Goal: Task Accomplishment & Management: Manage account settings

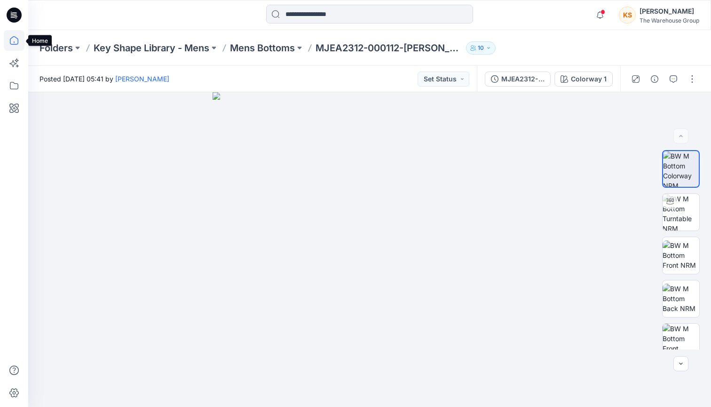
click at [12, 41] on icon at bounding box center [14, 40] width 21 height 21
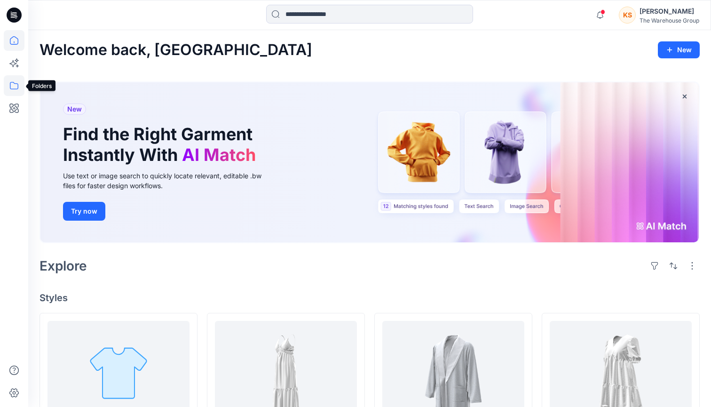
click at [13, 85] on icon at bounding box center [14, 85] width 21 height 21
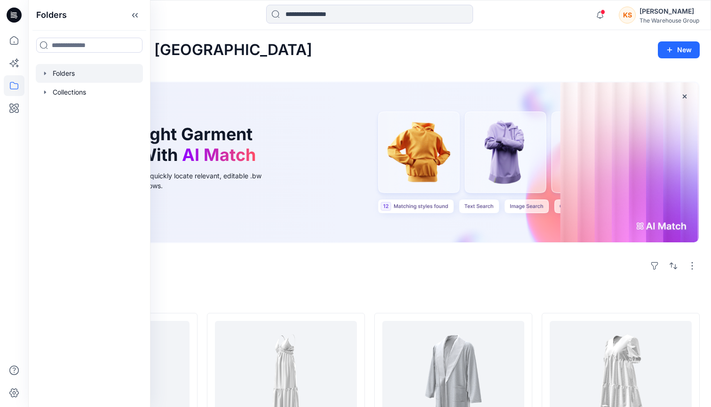
click at [73, 73] on div at bounding box center [89, 73] width 107 height 19
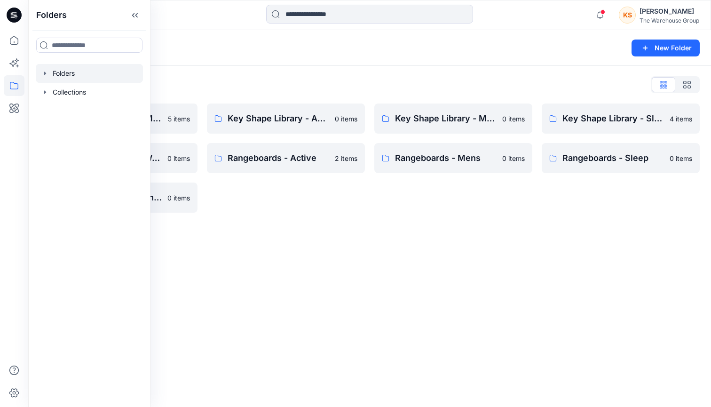
click at [334, 248] on div "Folders New Folder Folders List AW26 Development Mens New 5 items Key Shape Lib…" at bounding box center [369, 218] width 683 height 377
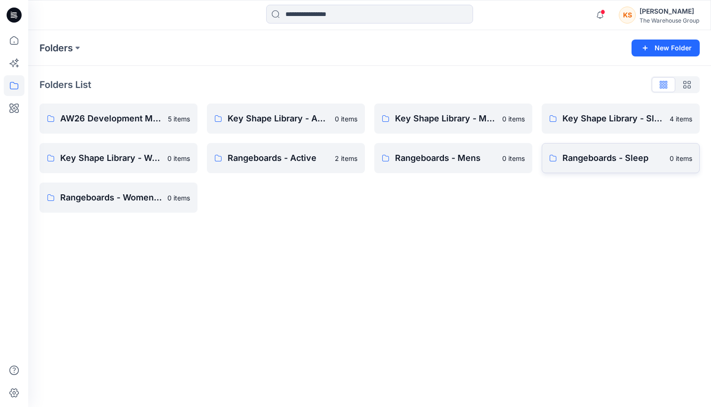
click at [610, 167] on link "Rangeboards - Sleep 0 items" at bounding box center [621, 158] width 158 height 30
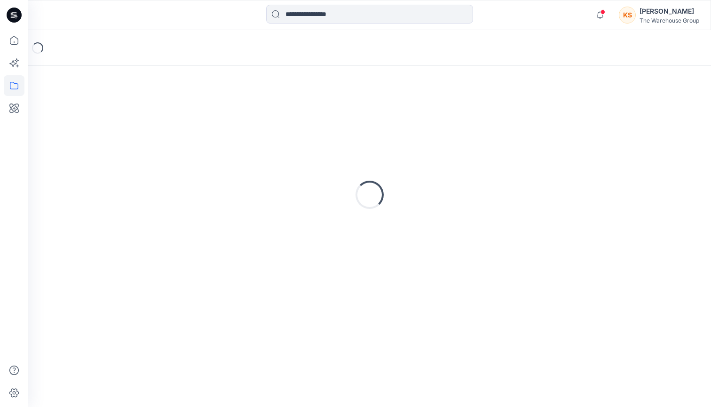
click at [610, 167] on div "Loading..." at bounding box center [370, 194] width 660 height 235
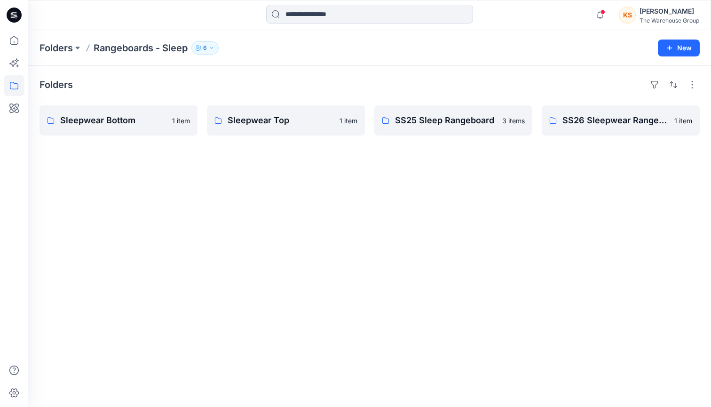
click at [194, 194] on div "Folders Sleepwear Bottom 1 item Sleepwear Top 1 item SS25 Sleep Rangeboard 3 it…" at bounding box center [369, 236] width 683 height 341
click at [691, 45] on button "New" at bounding box center [679, 48] width 42 height 17
click at [660, 91] on p "New Folder" at bounding box center [651, 90] width 35 height 10
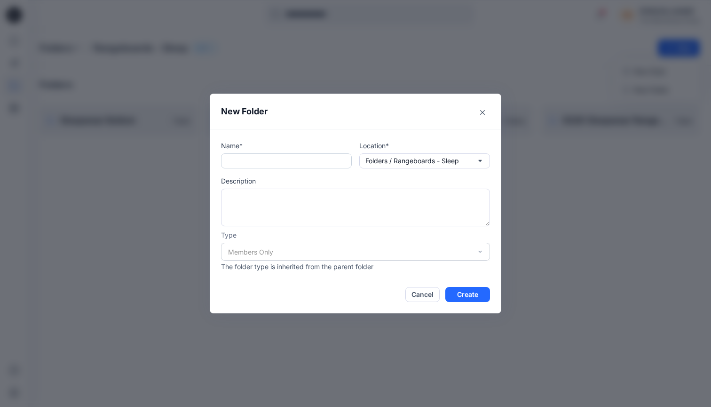
click at [266, 159] on input "text" at bounding box center [286, 160] width 131 height 15
click at [265, 164] on input "**********" at bounding box center [286, 160] width 131 height 15
type input "**********"
click at [473, 294] on button "Create" at bounding box center [467, 294] width 45 height 15
